Goal: Task Accomplishment & Management: Complete application form

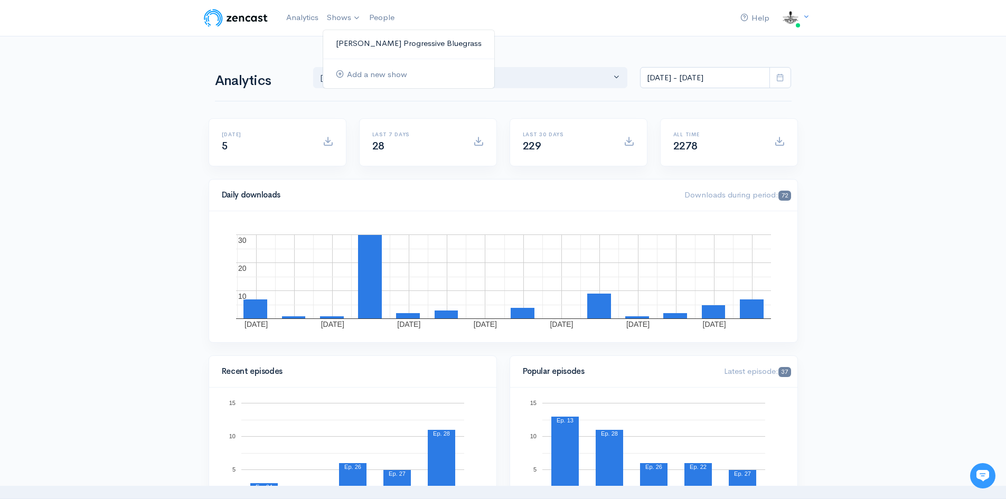
click at [357, 44] on link "[PERSON_NAME] Progressive Bluegrass" at bounding box center [408, 43] width 171 height 18
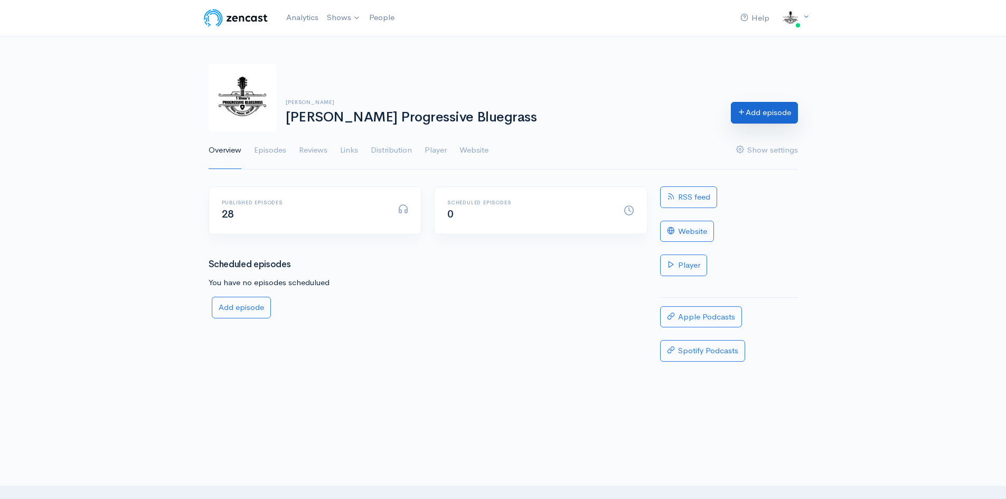
click at [788, 111] on link "Add episode" at bounding box center [764, 113] width 67 height 22
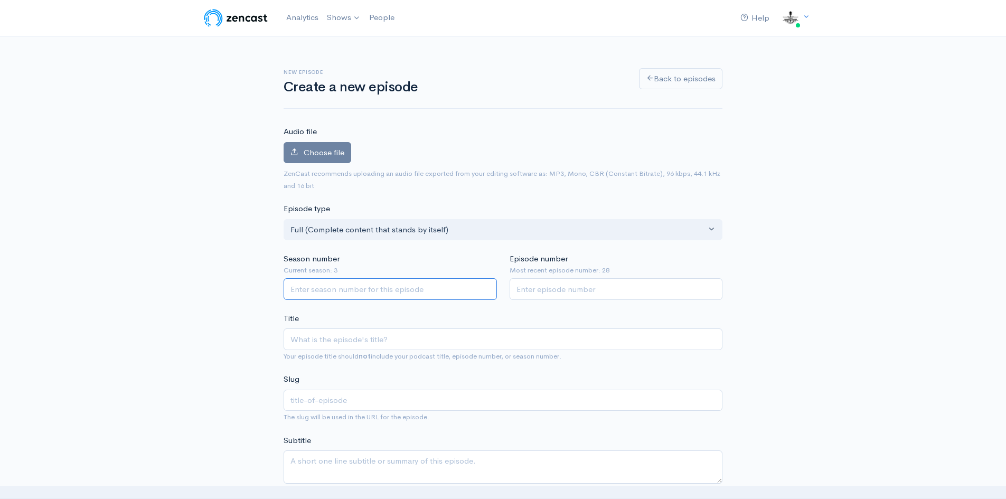
click at [346, 293] on input "Season number" at bounding box center [390, 289] width 213 height 22
type input "3"
click at [526, 291] on input "Episode number" at bounding box center [616, 289] width 213 height 22
type input "29"
click at [324, 154] on span "Choose file" at bounding box center [324, 152] width 41 height 10
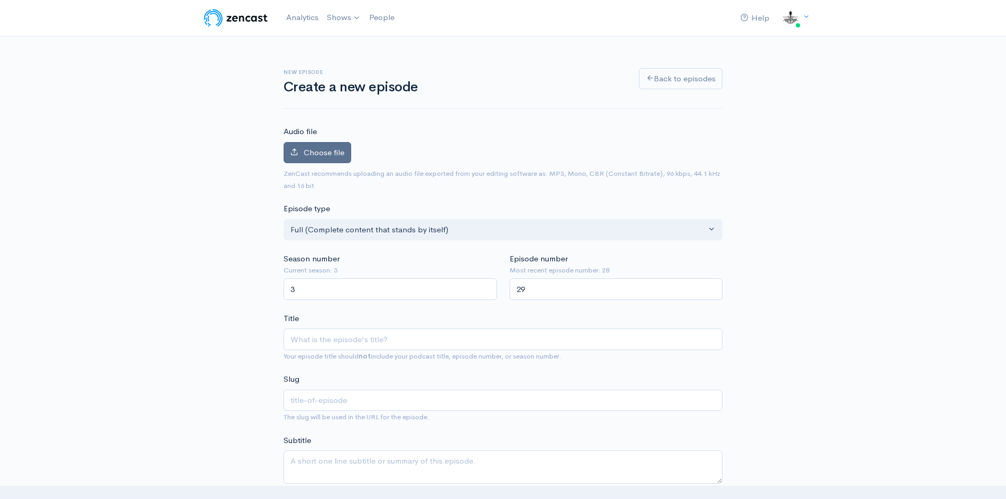
click at [0, 0] on input "Choose file" at bounding box center [0, 0] width 0 height 0
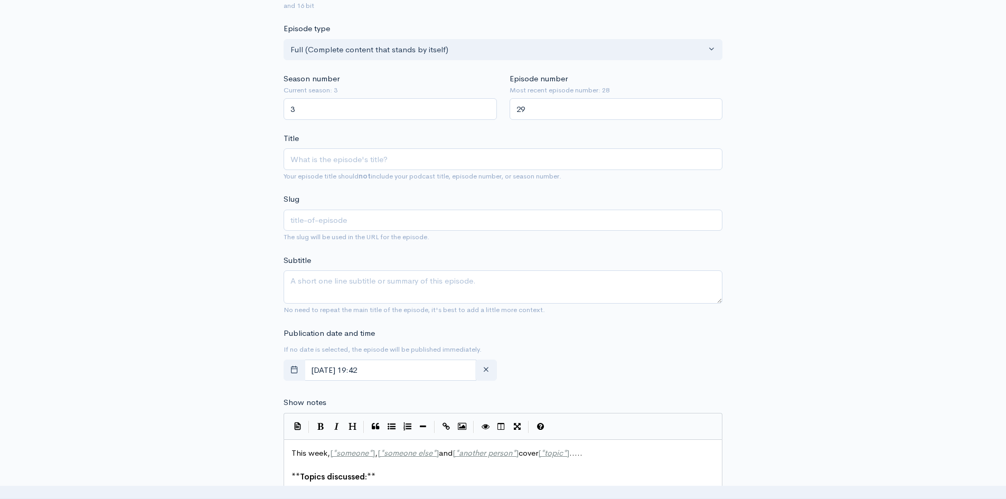
scroll to position [264, 0]
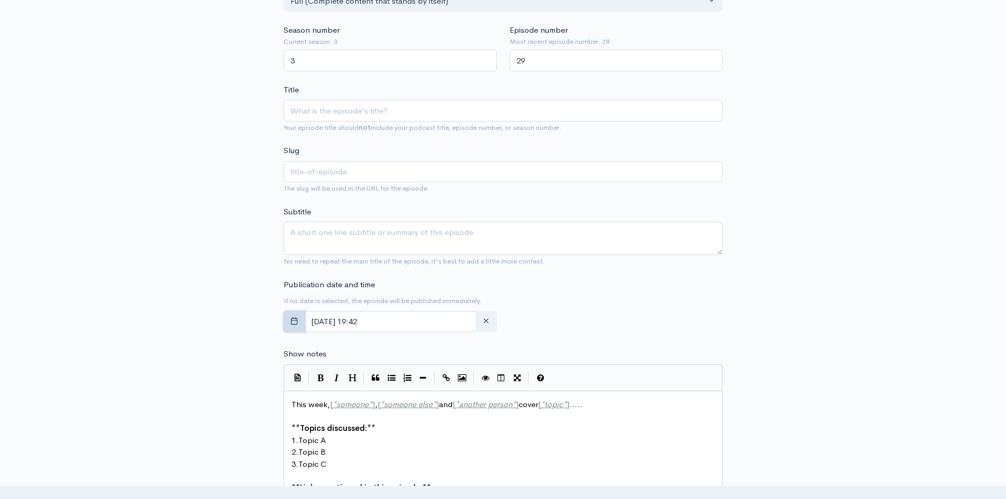
click at [295, 321] on icon "button" at bounding box center [295, 321] width 8 height 8
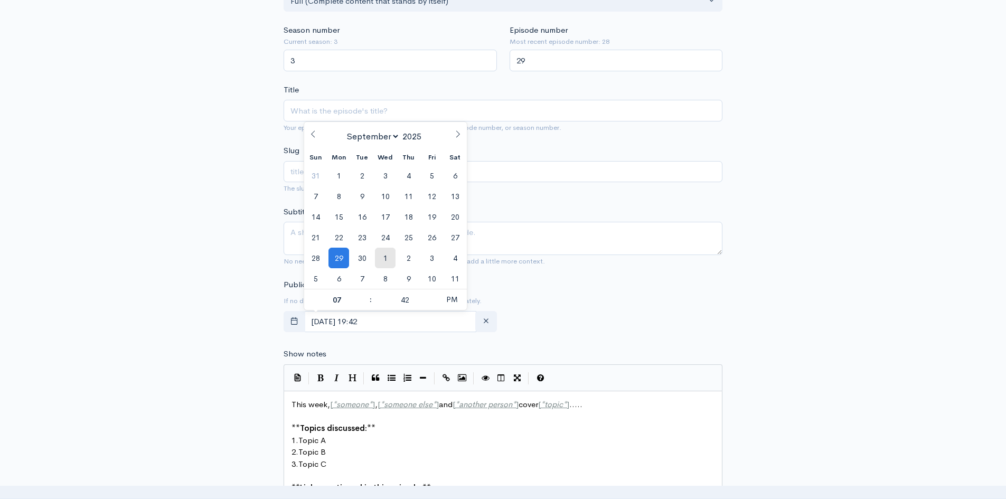
click at [386, 256] on span "1" at bounding box center [385, 258] width 21 height 21
type input "October, 01 2025 19:42"
select select "9"
click at [366, 307] on span at bounding box center [365, 305] width 7 height 11
type input "October, 01 2025 18:42"
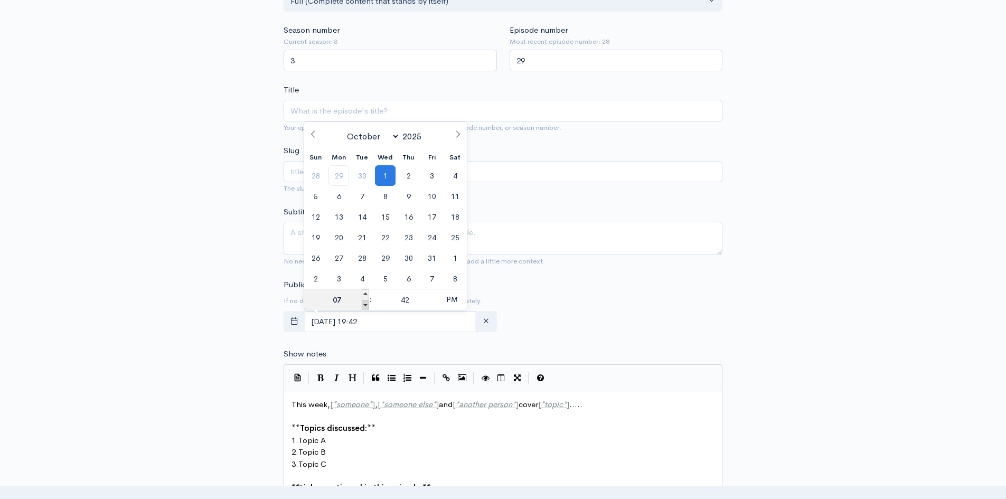
type input "06"
click at [366, 307] on span at bounding box center [365, 305] width 7 height 11
type input "October, 01 2025 17:42"
type input "05"
click at [433, 304] on span at bounding box center [433, 305] width 7 height 11
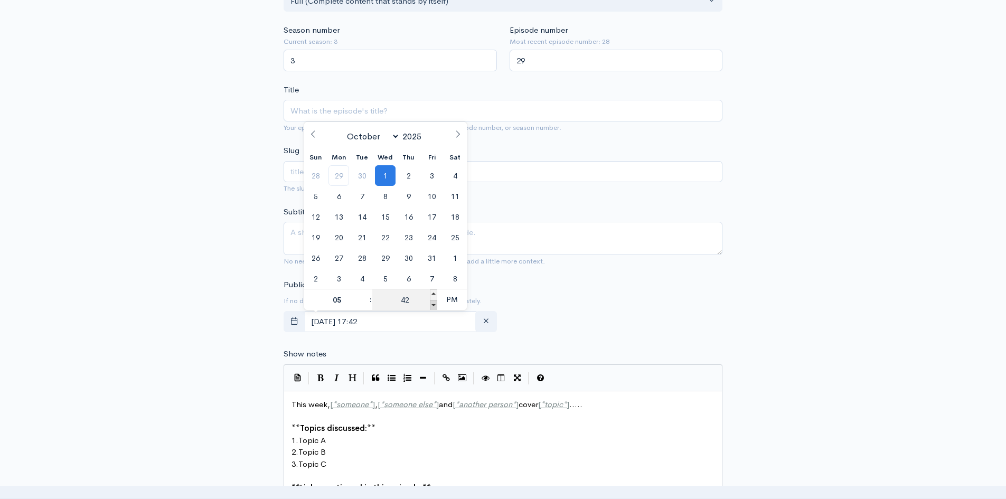
type input "October, 01 2025 17:37"
type input "37"
click at [433, 304] on span at bounding box center [433, 305] width 7 height 11
type input "October, 01 2025 17:32"
type input "32"
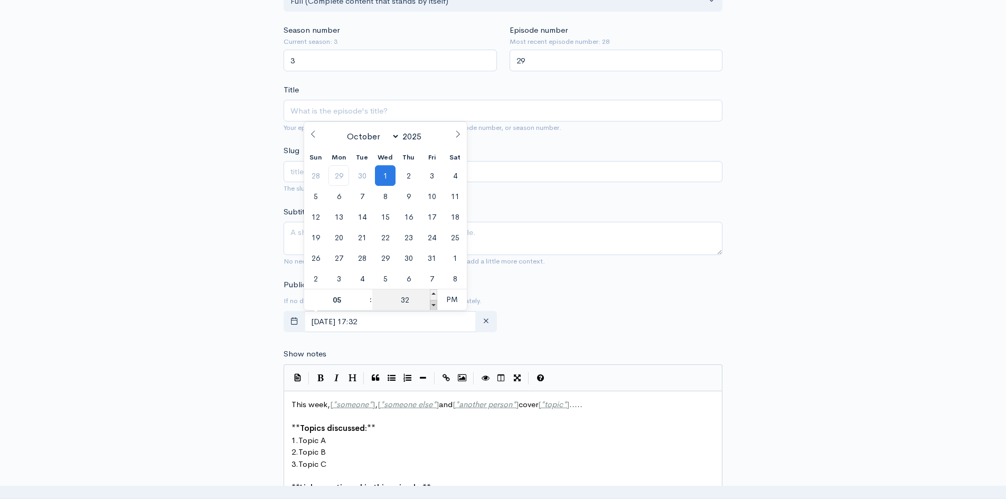
click at [433, 304] on span at bounding box center [433, 305] width 7 height 11
type input "October, 01 2025 17:27"
type input "27"
click at [433, 304] on span at bounding box center [433, 305] width 7 height 11
type input "October, 01 2025 17:22"
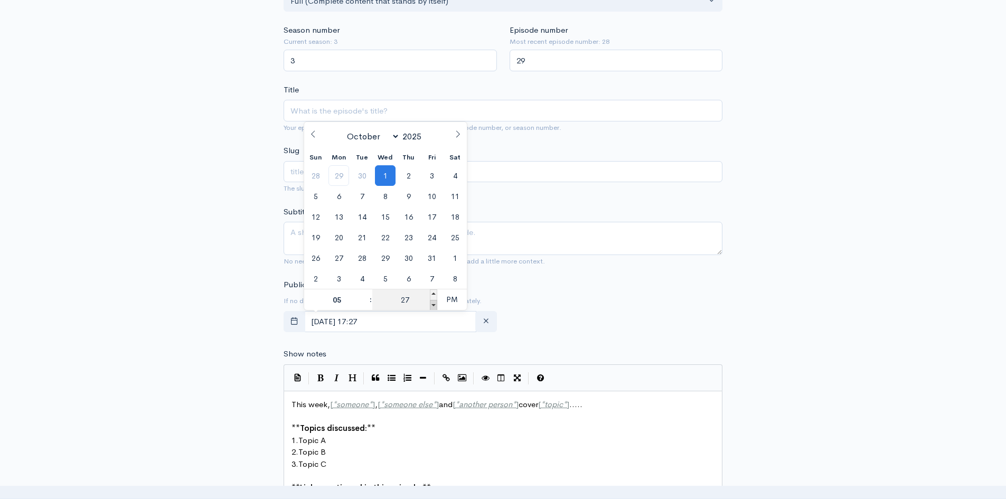
type input "22"
click at [433, 304] on span at bounding box center [433, 305] width 7 height 11
type input "October, 01 2025 17:17"
type input "17"
click at [433, 304] on span at bounding box center [433, 305] width 7 height 11
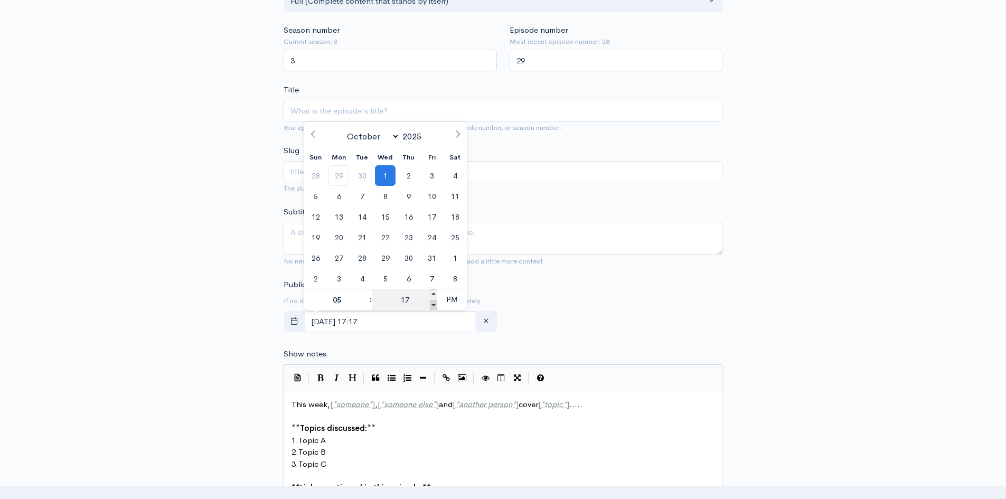
type input "October, 01 2025 17:12"
type input "12"
click at [433, 304] on span at bounding box center [433, 305] width 7 height 11
type input "October, 01 2025 17:07"
type input "07"
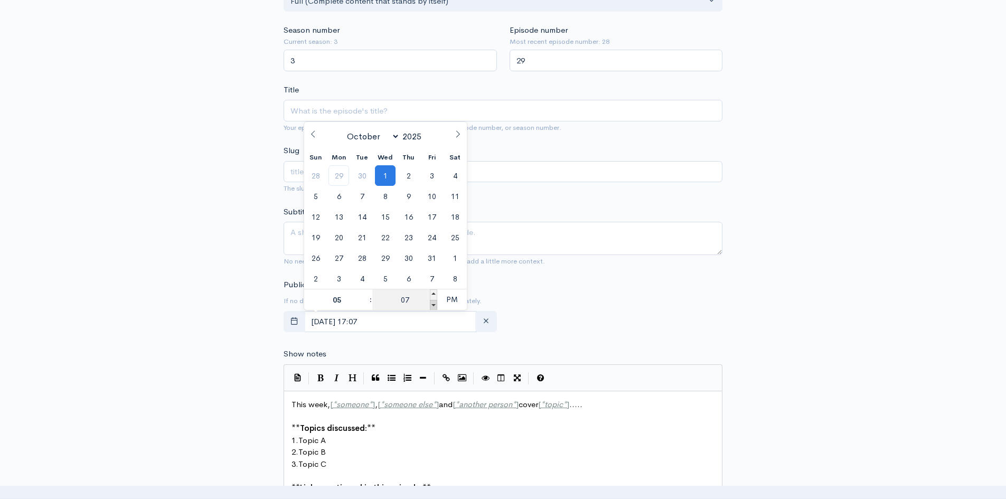
click at [433, 304] on span at bounding box center [433, 305] width 7 height 11
type input "October, 01 2025 17:02"
type input "02"
click at [433, 304] on span at bounding box center [433, 305] width 7 height 11
type input "October, 01 2025 16:57"
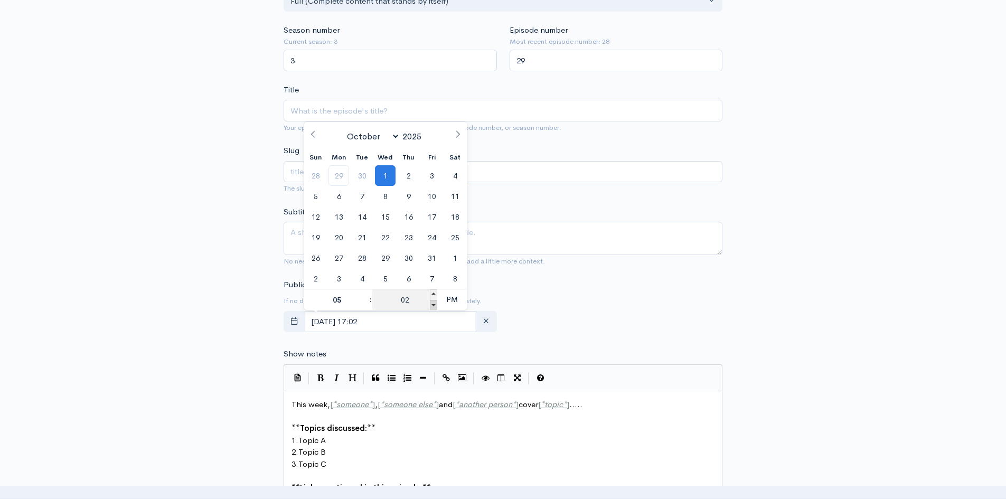
type input "04"
type input "57"
click at [436, 292] on span at bounding box center [433, 295] width 7 height 11
type input "October, 01 2025 17:00"
type input "05"
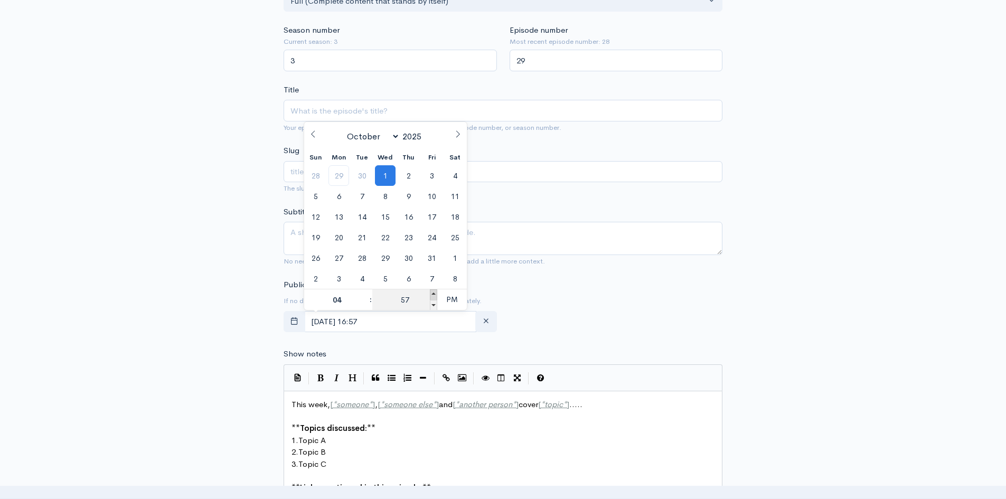
type input "00"
click at [455, 300] on span "PM" at bounding box center [451, 299] width 29 height 21
type input "[DATE] 05:00"
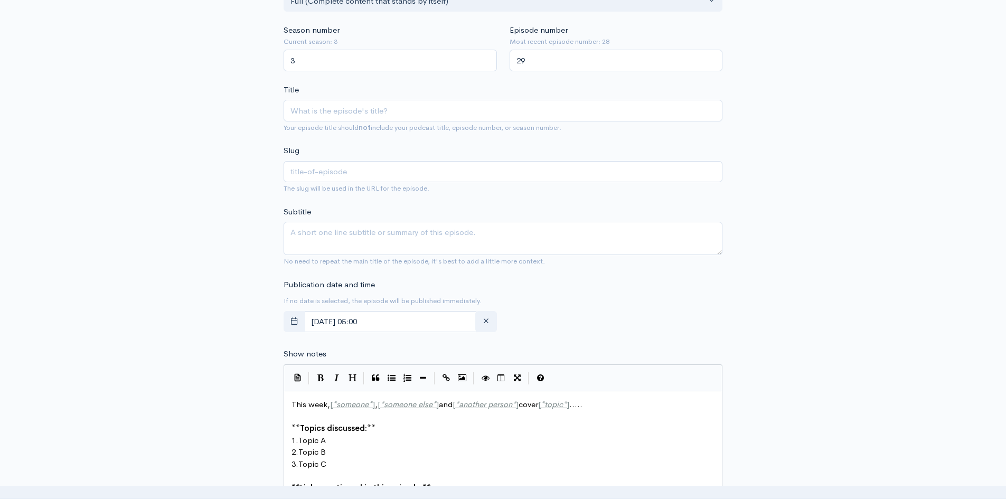
click at [197, 277] on div "New episode Create a new episode Back to episodes Audio file 43 Uploading: 43% …" at bounding box center [503, 345] width 1006 height 1147
click at [292, 108] on input "Title" at bounding box center [503, 111] width 439 height 22
click at [297, 109] on input "Title" at bounding box center [503, 111] width 439 height 22
paste input "An Outstanding Conversation with [PERSON_NAME] Part 1 of 2"
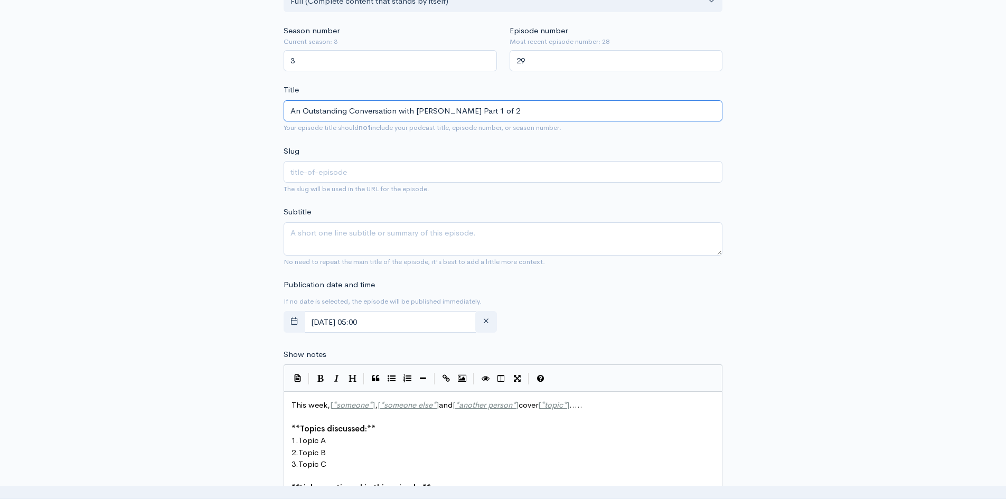
type input "An Outstanding Conversation with [PERSON_NAME] Part 1 of 2"
type input "an-outstanding-conversation-with-[PERSON_NAME]-part-1-of-2"
click at [293, 228] on textarea "Subtitle" at bounding box center [503, 238] width 439 height 33
paste textarea "Essentially the story of [PERSON_NAME] of The Unfaithful Servants and formerly …"
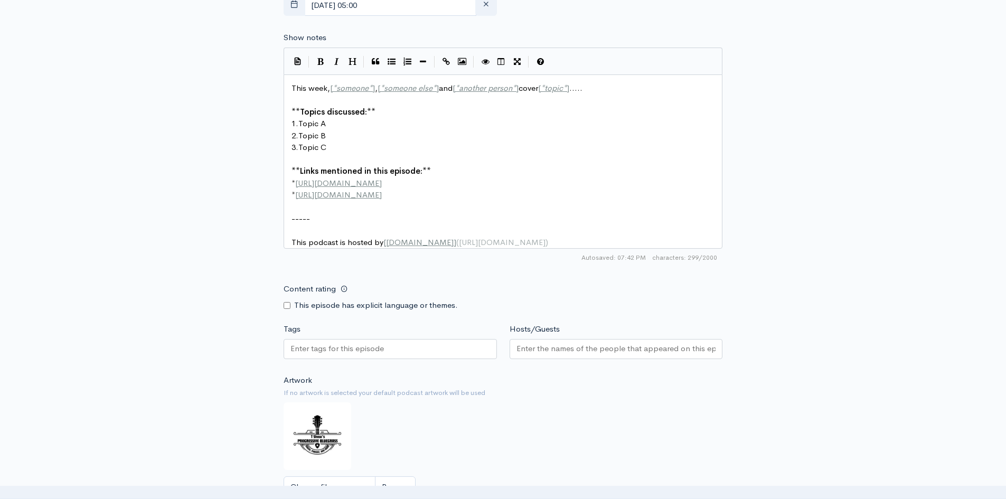
scroll to position [763, 0]
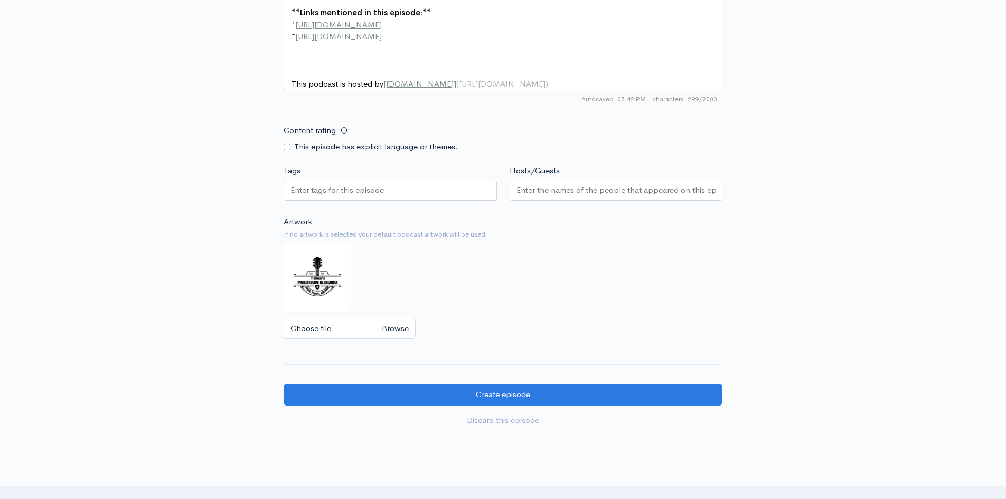
type textarea "Essentially the story of [PERSON_NAME] of The Unfaithful Servants and formerly …"
click at [537, 197] on input "Hosts/Guests" at bounding box center [617, 190] width 200 height 12
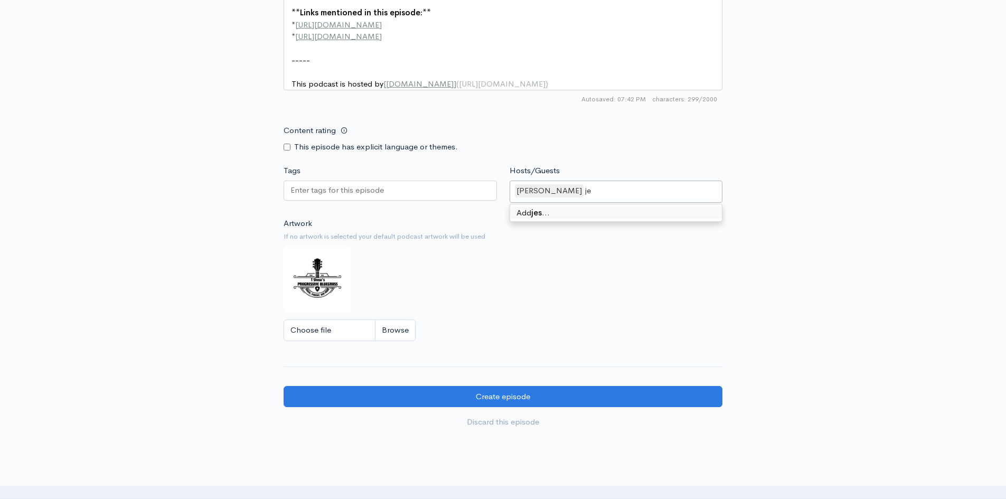
type input "j"
type input "[PERSON_NAME]"
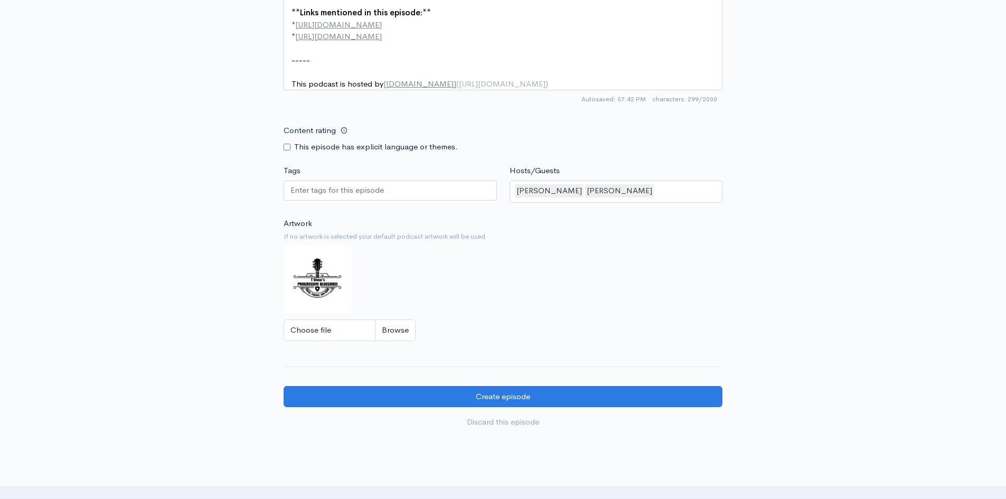
click at [286, 151] on input "Content rating" at bounding box center [287, 147] width 7 height 7
checkbox input "true"
click at [315, 201] on div at bounding box center [390, 191] width 213 height 20
type input "Trevor shaw"
type input "[PERSON_NAME]"
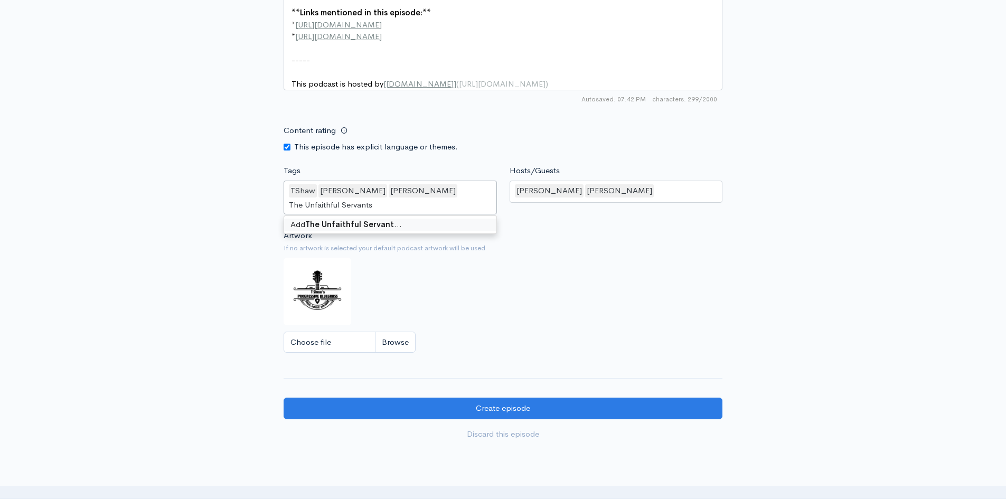
type input "The Unfaithful Servants"
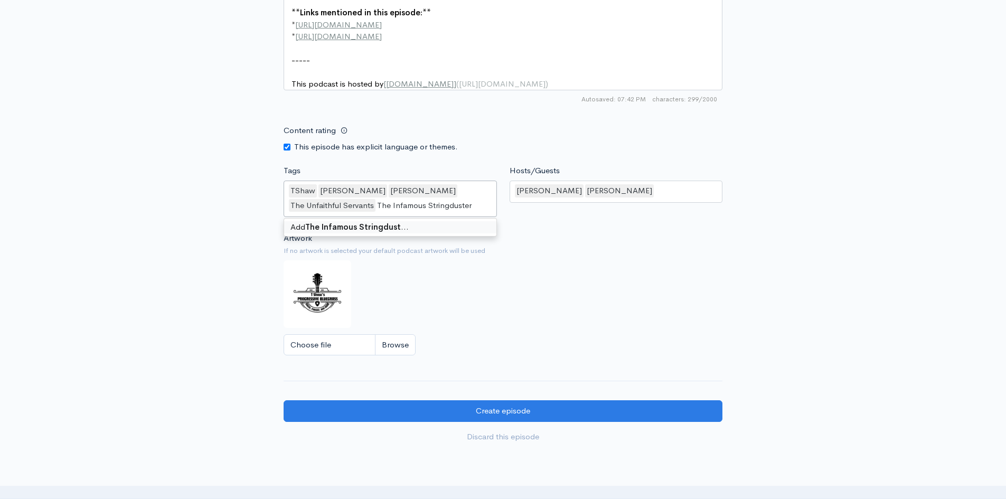
type input "The Infamous Stringdusters"
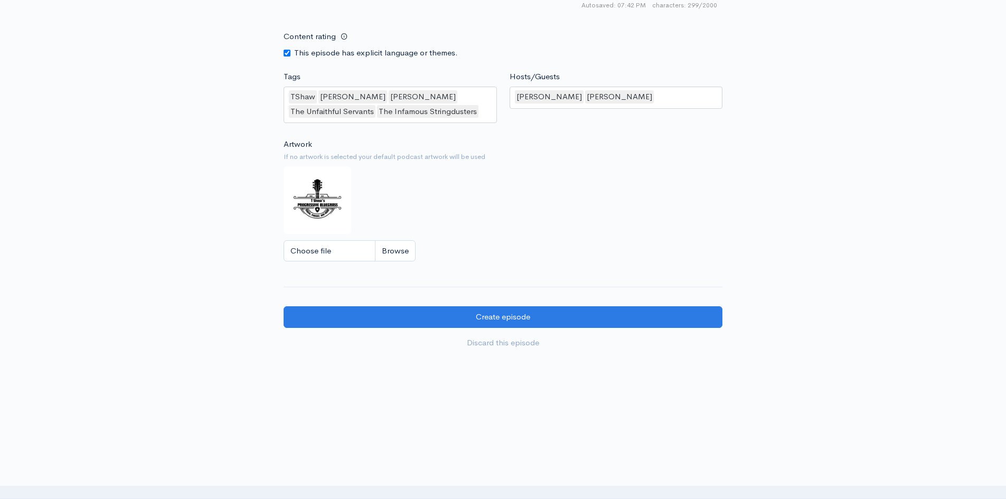
scroll to position [870, 0]
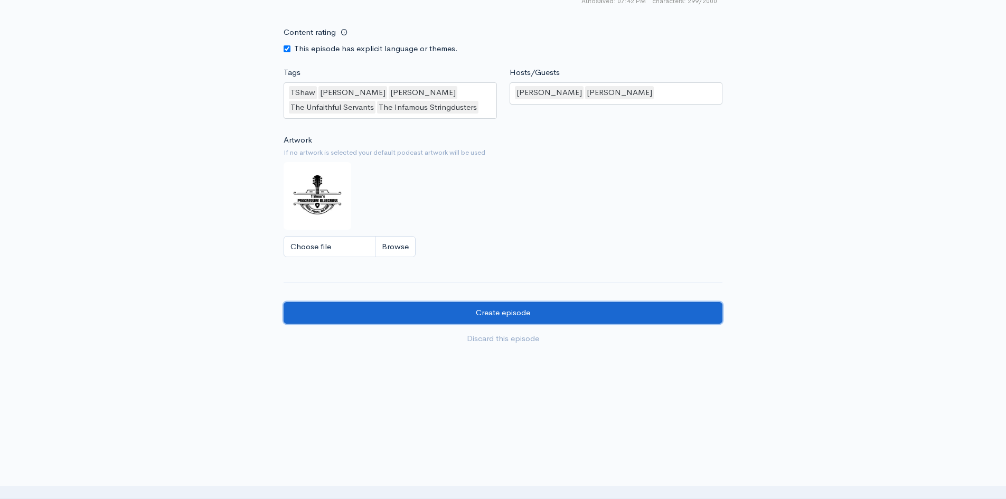
click at [468, 309] on input "Create episode" at bounding box center [503, 313] width 439 height 22
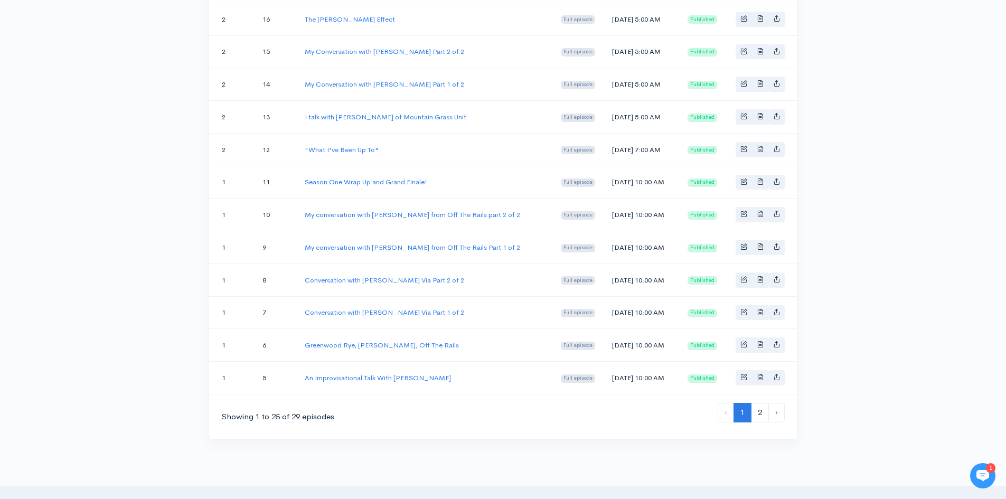
scroll to position [891, 0]
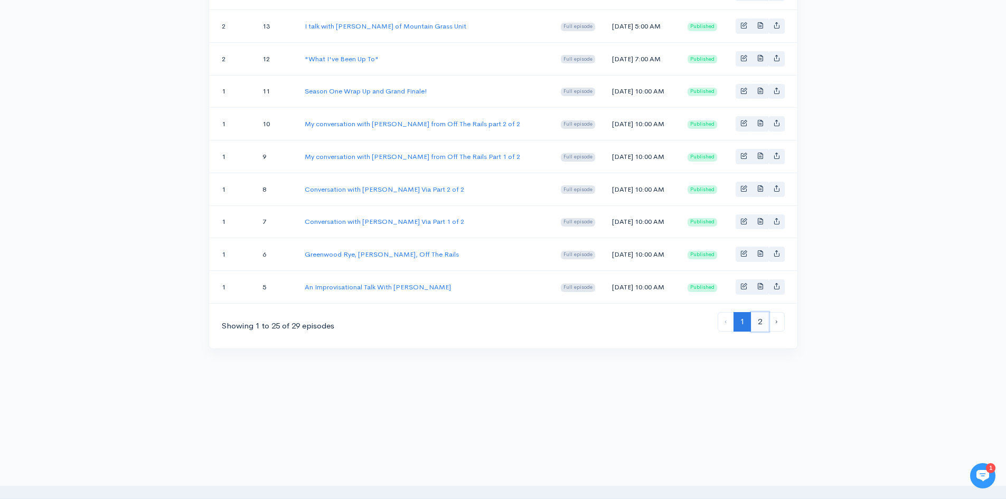
click at [761, 323] on link "2" at bounding box center [760, 322] width 18 height 20
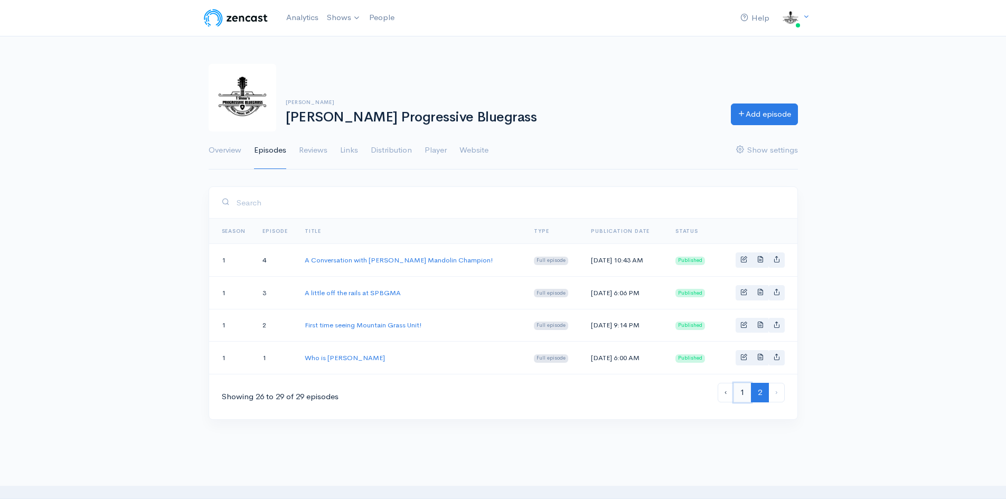
click at [741, 398] on link "1" at bounding box center [743, 393] width 18 height 20
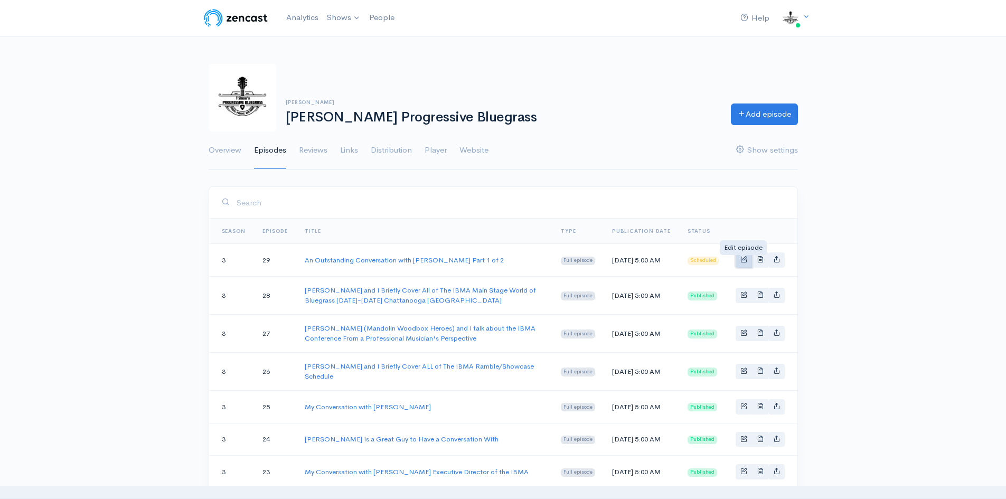
click at [742, 263] on span "Basic example" at bounding box center [744, 259] width 7 height 7
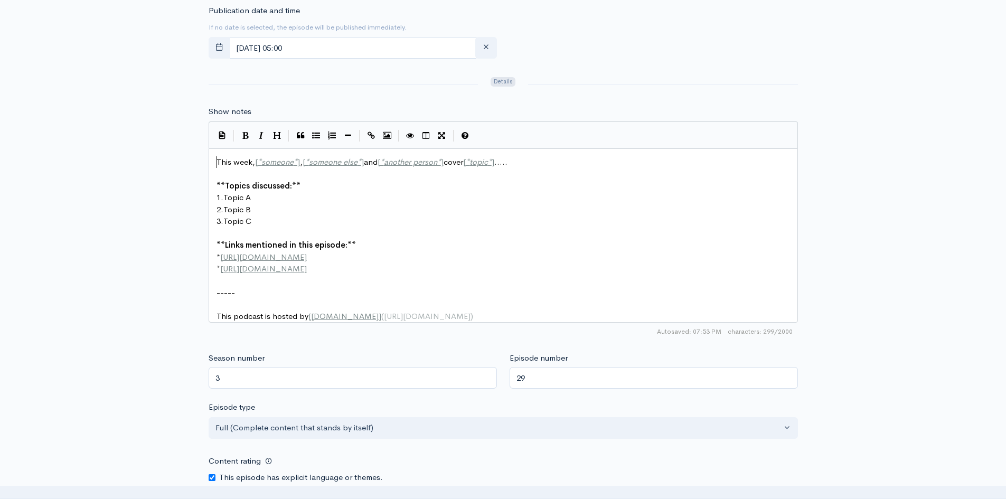
scroll to position [4, 0]
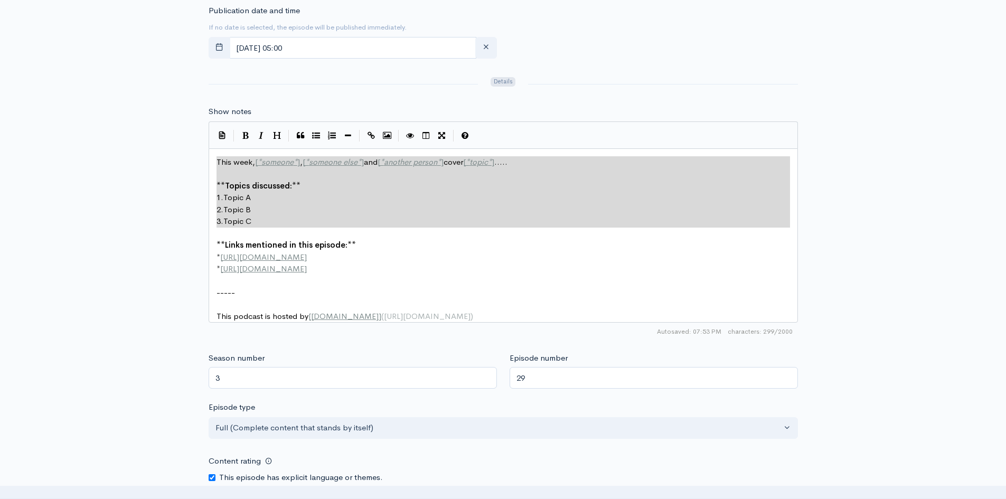
drag, startPoint x: 215, startPoint y: 158, endPoint x: 315, endPoint y: 228, distance: 122.5
type textarea "​This week, [*someone*], [*someone else*] and [*another person*] cover [*topic*…"
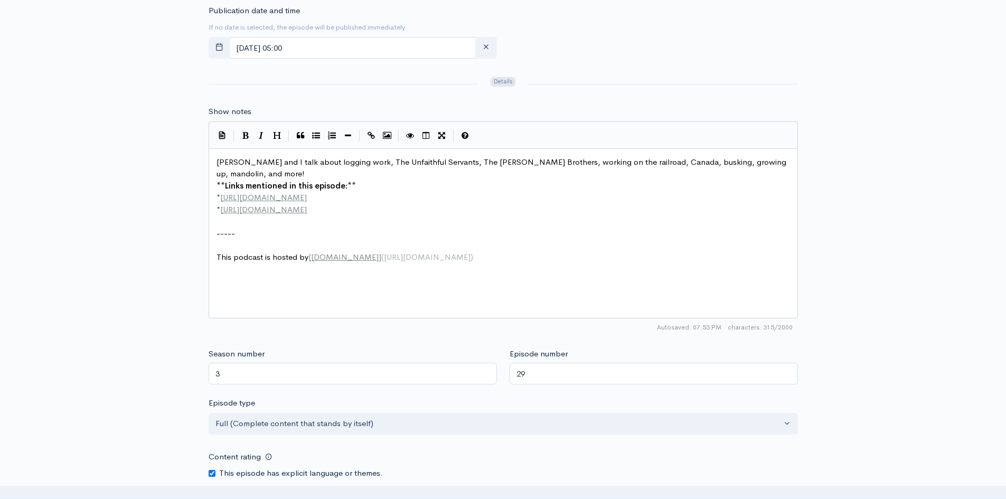
click at [217, 181] on span "**" at bounding box center [221, 186] width 8 height 10
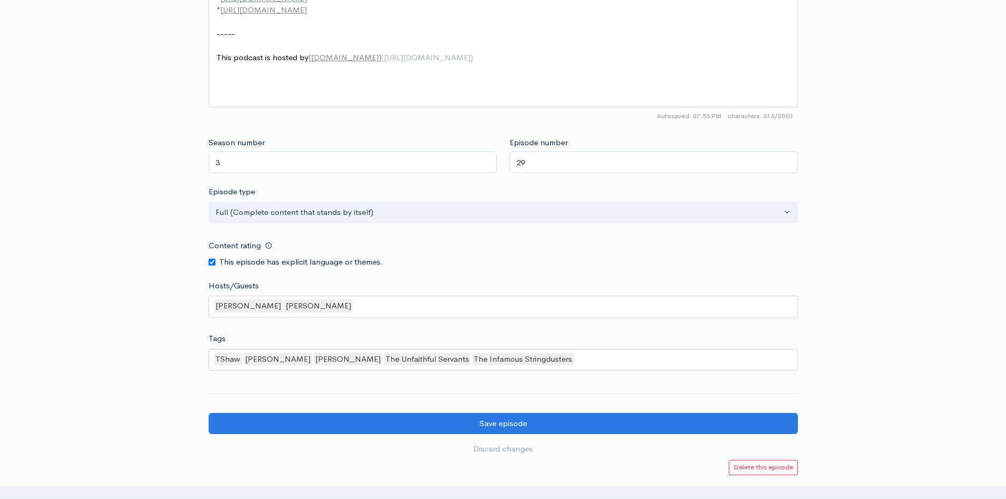
scroll to position [845, 0]
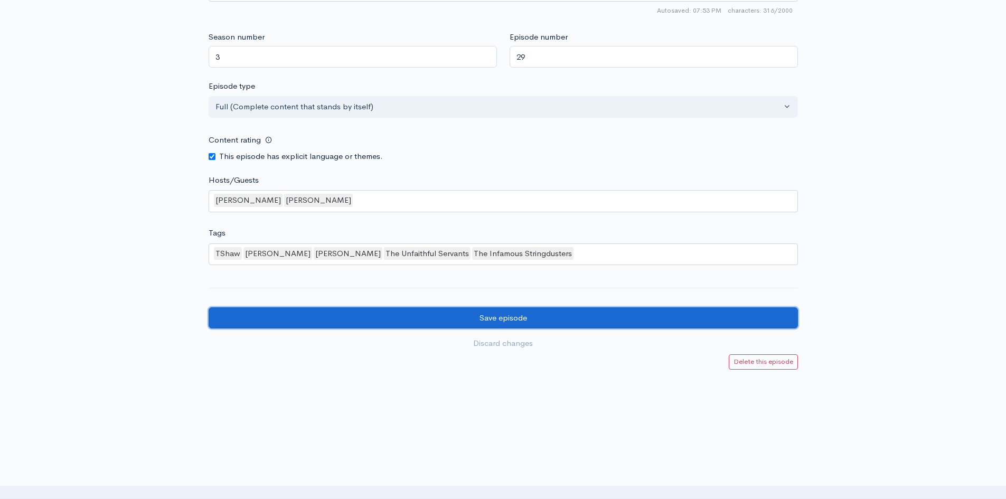
click at [498, 323] on input "Save episode" at bounding box center [504, 318] width 590 height 22
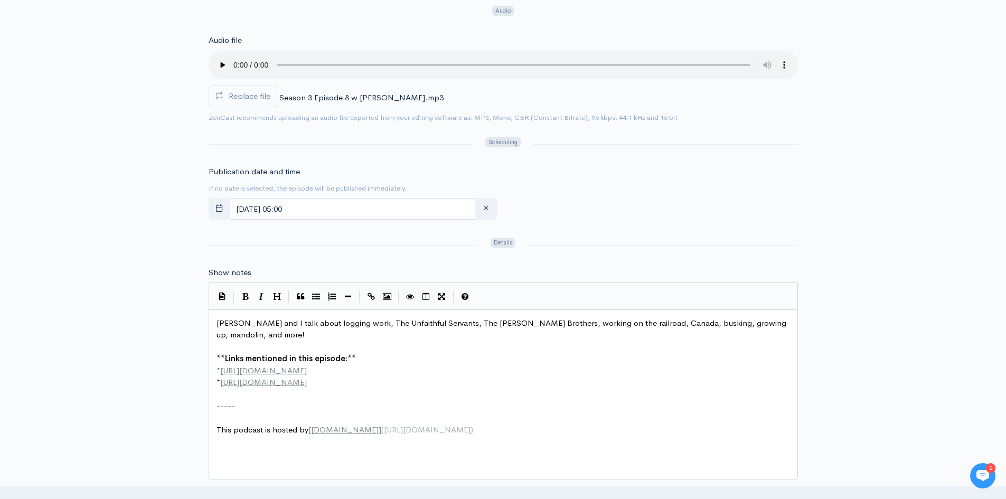
scroll to position [476, 0]
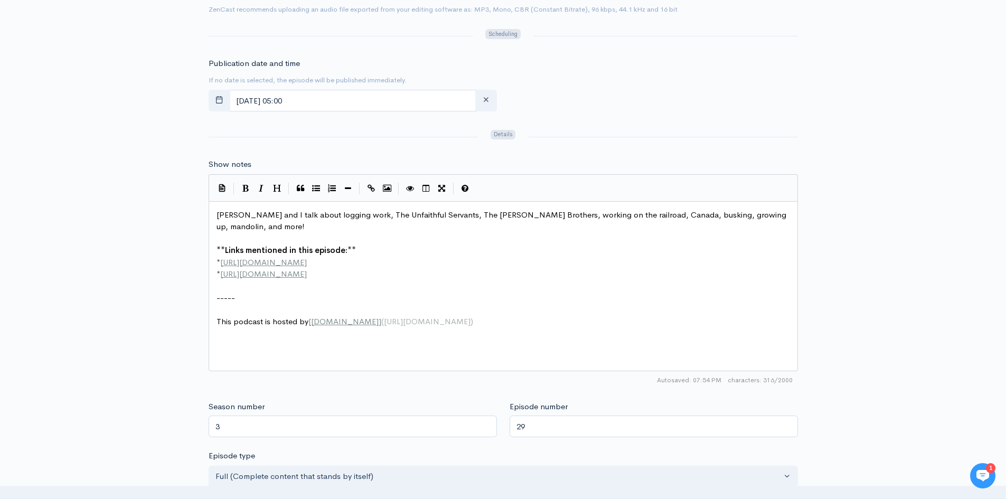
click at [655, 217] on span "Jesse and I talk about logging work, The Unfaithful Servants, The Cobb Brothers…" at bounding box center [503, 221] width 572 height 22
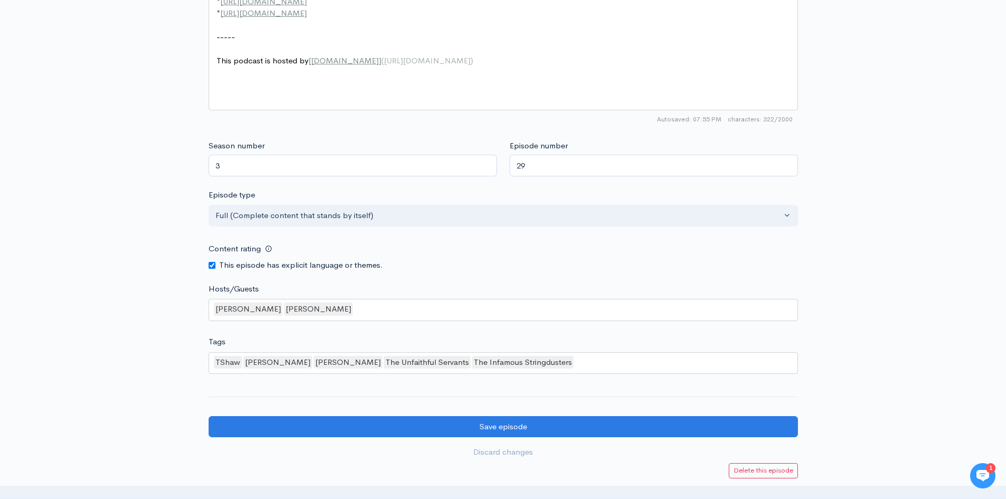
scroll to position [740, 0]
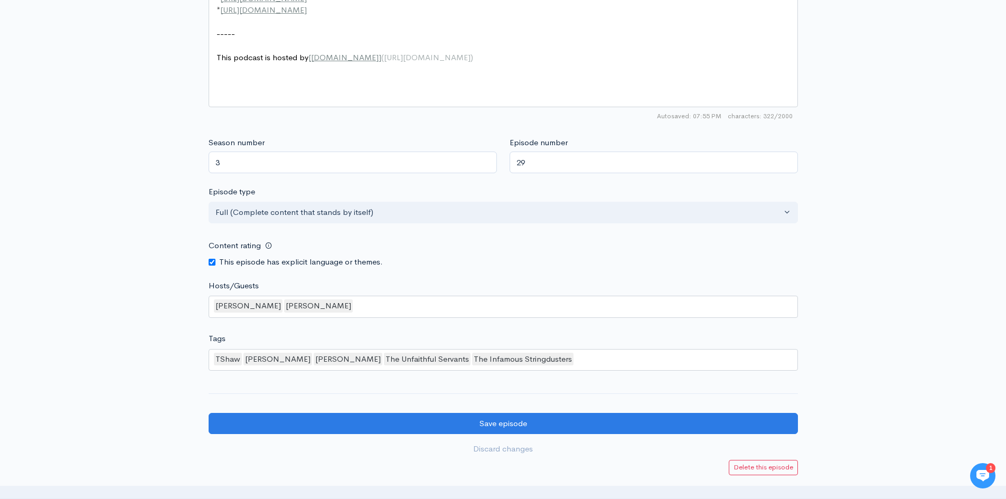
type textarea "IBMA,"
click at [563, 358] on div "TShaw Trevor Shaw Jesse Cobb The Unfaithful Servants The Infamous Stringdusters" at bounding box center [504, 360] width 590 height 22
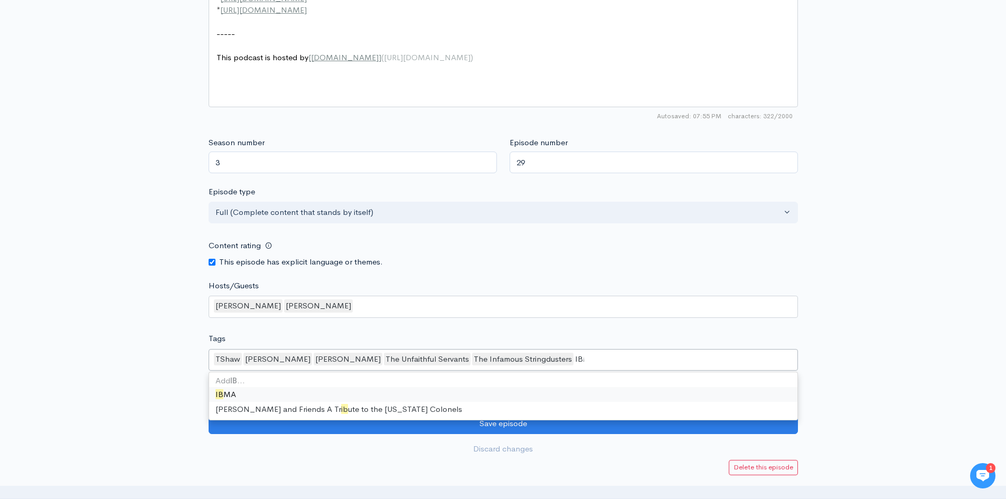
type input "IBMA"
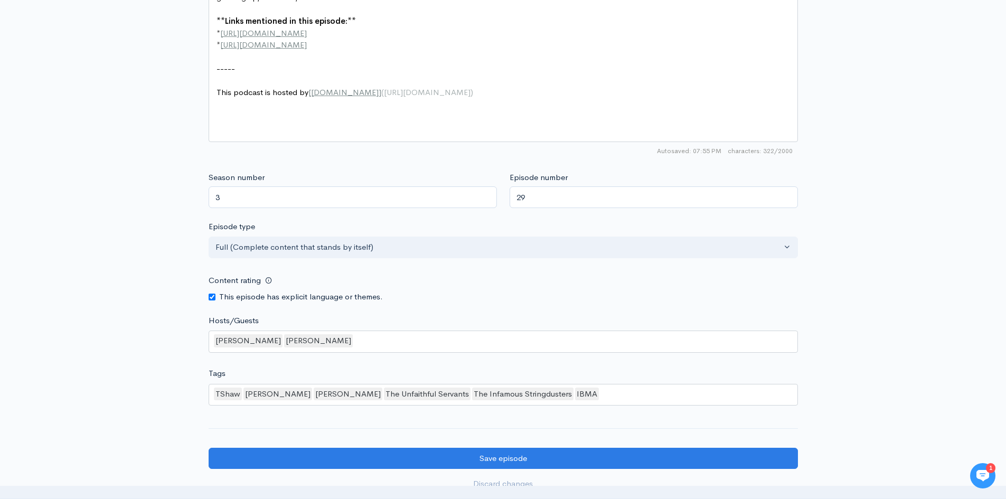
scroll to position [853, 0]
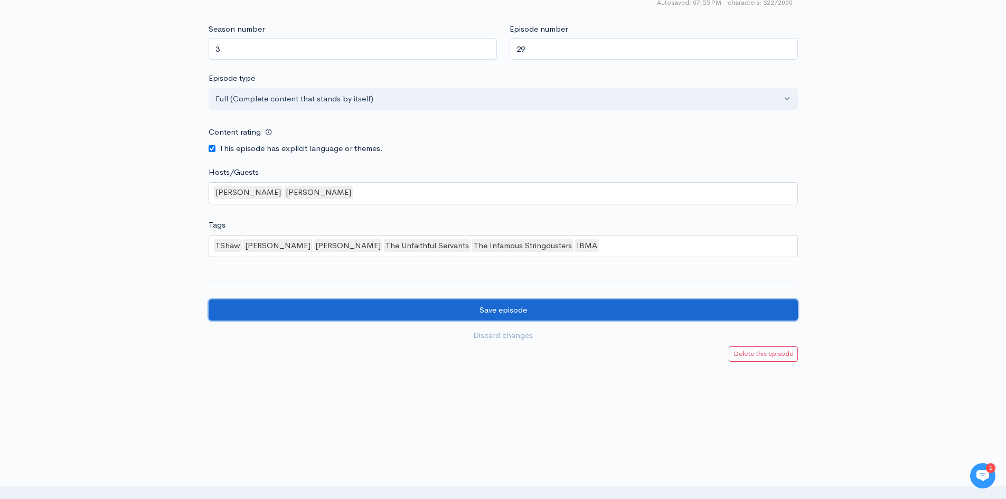
click at [405, 312] on input "Save episode" at bounding box center [504, 311] width 590 height 22
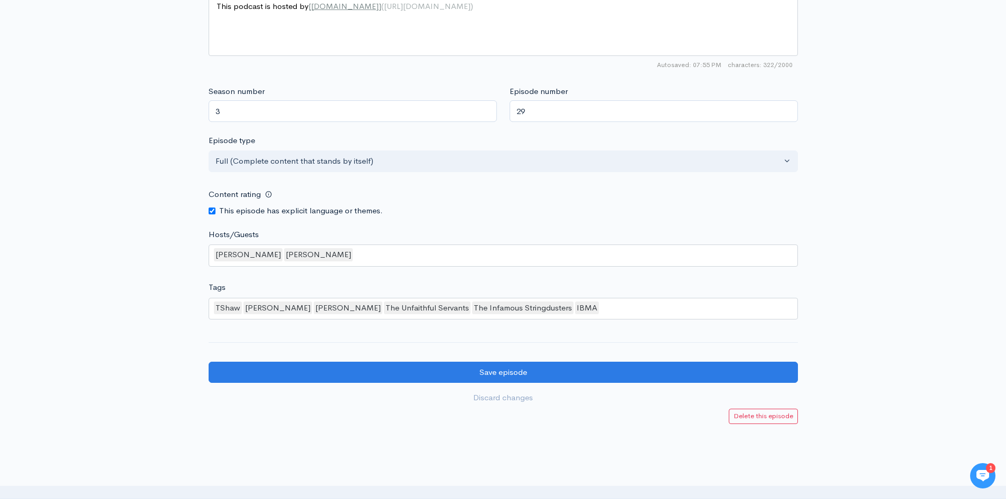
scroll to position [793, 0]
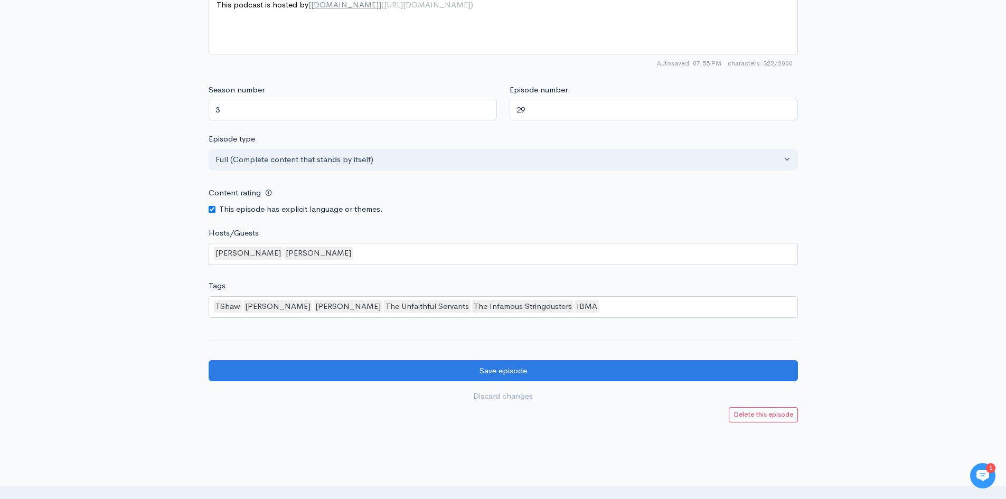
click at [584, 309] on div "[PERSON_NAME] [PERSON_NAME] The Unfaithful Servants The Infamous Stringdusters …" at bounding box center [504, 307] width 590 height 22
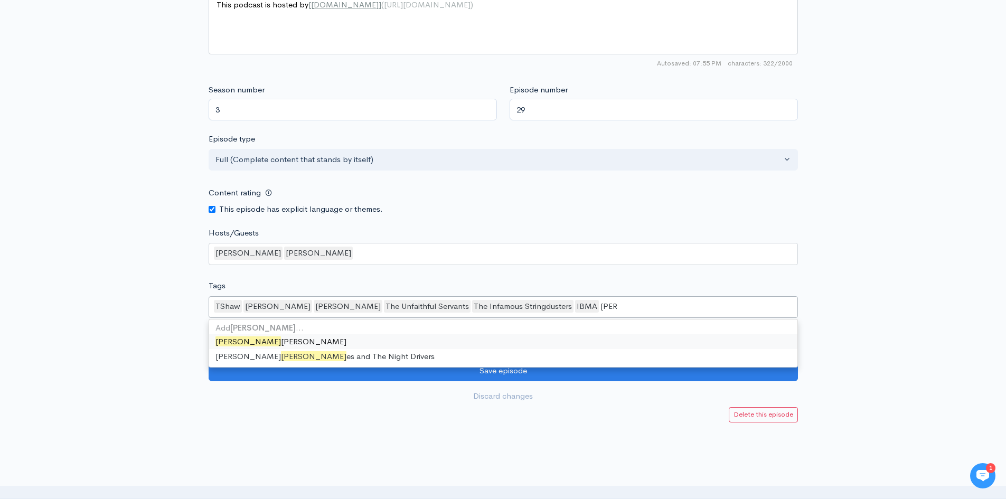
type input "[PERSON_NAME]"
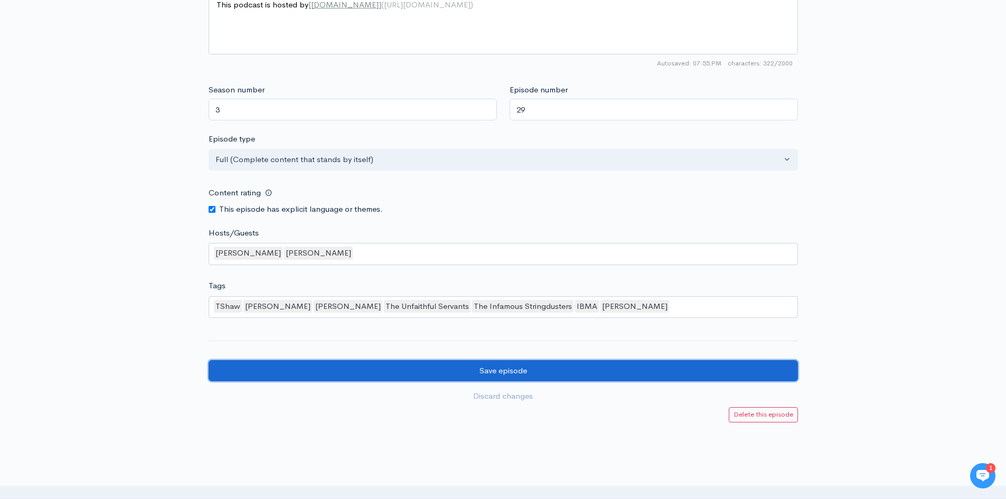
click at [529, 371] on input "Save episode" at bounding box center [504, 371] width 590 height 22
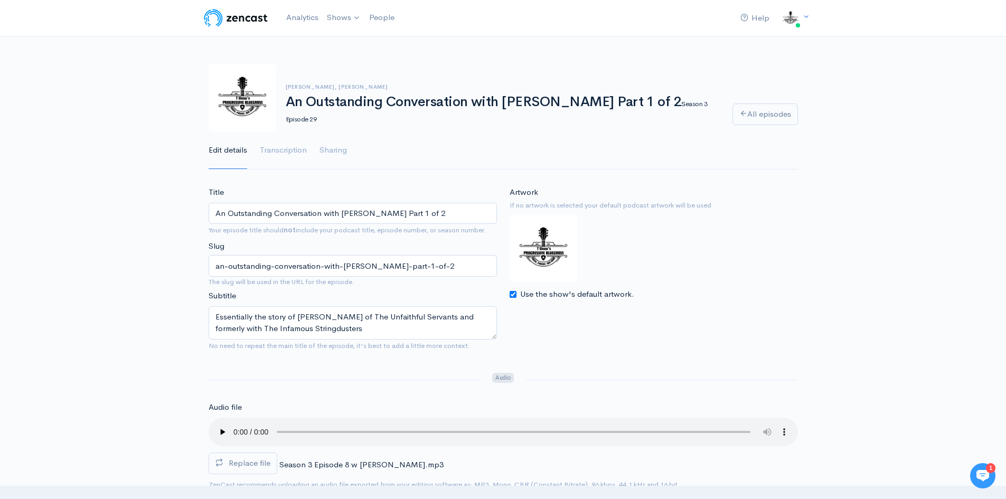
click at [514, 294] on input "Use the show's default artwork." at bounding box center [513, 294] width 7 height 7
checkbox input "false"
click at [638, 314] on input "Choose file" at bounding box center [576, 318] width 132 height 22
type input "C:\fakepath\Jesse Cobb.jpg"
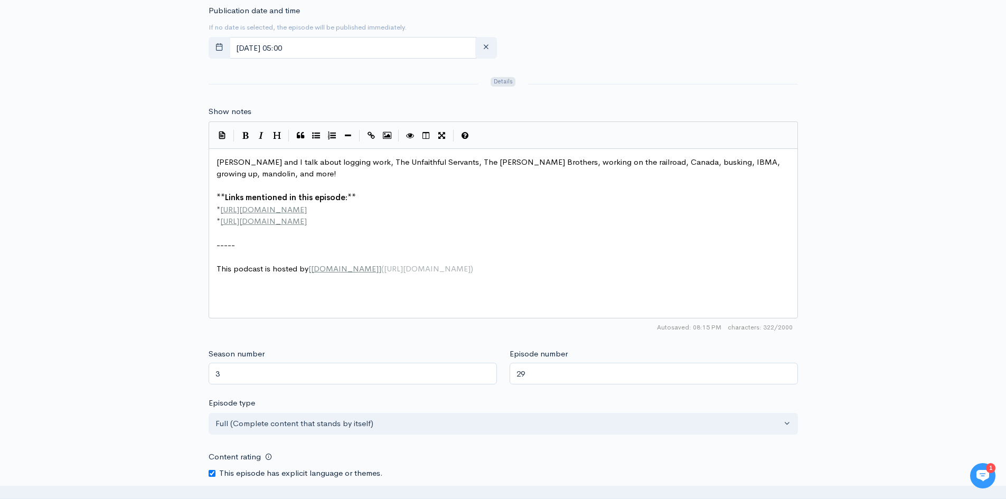
scroll to position [845, 0]
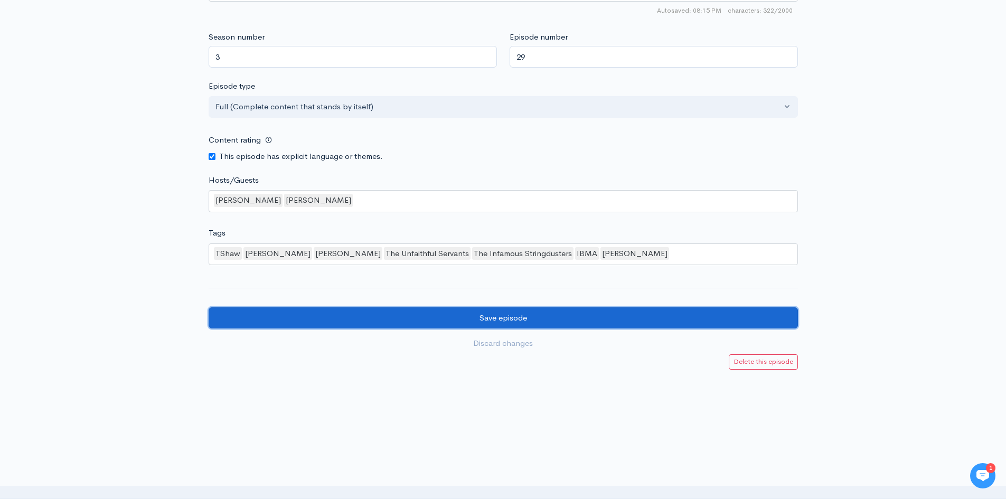
click at [502, 321] on input "Save episode" at bounding box center [504, 318] width 590 height 22
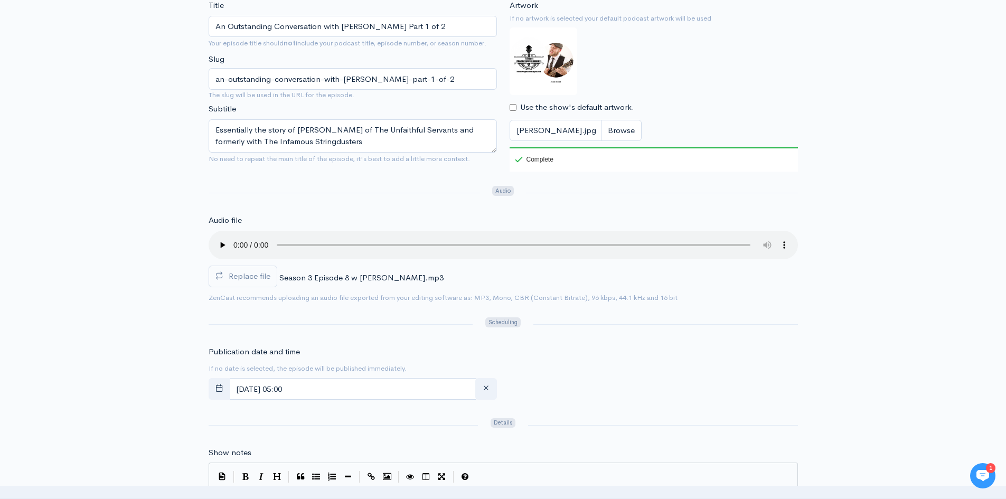
scroll to position [0, 0]
